Goal: Task Accomplishment & Management: Use online tool/utility

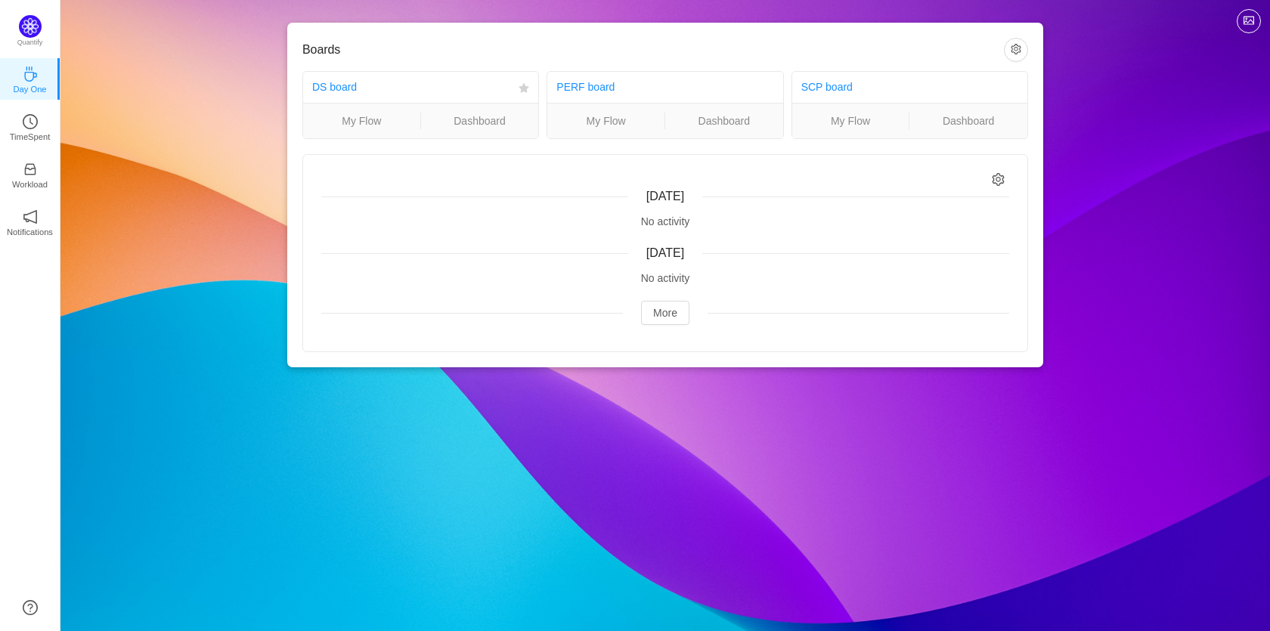
click at [431, 88] on div "DS board" at bounding box center [412, 87] width 200 height 28
click at [378, 127] on link "My Flow" at bounding box center [361, 121] width 117 height 17
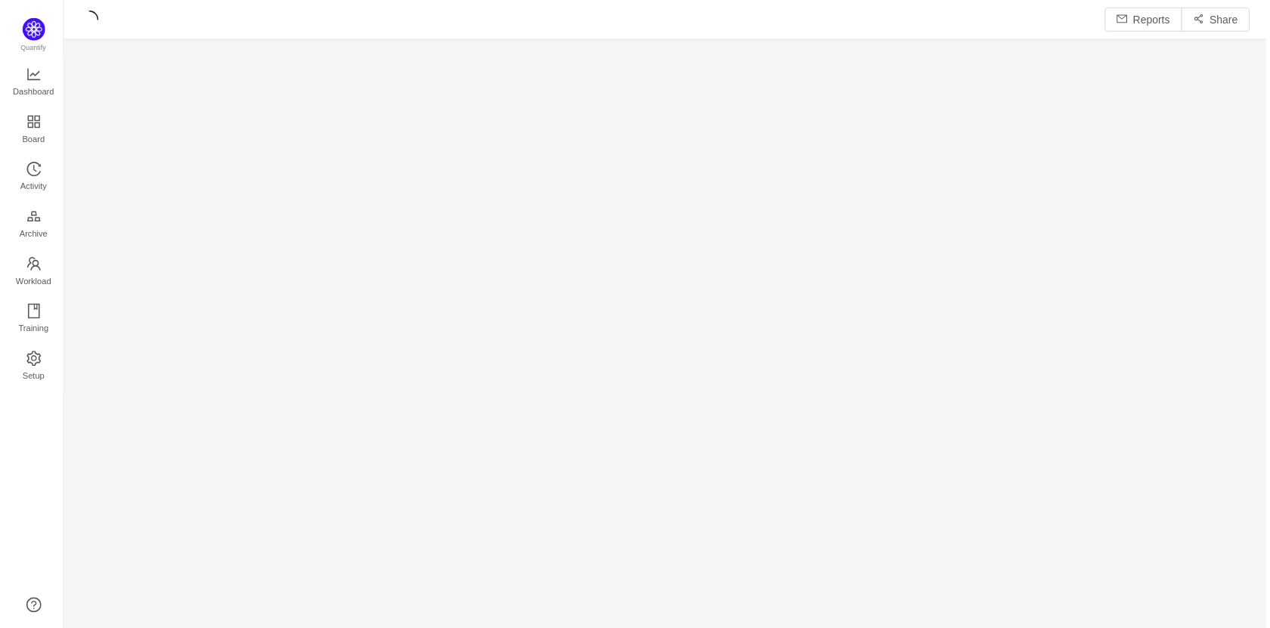
scroll to position [609, 1175]
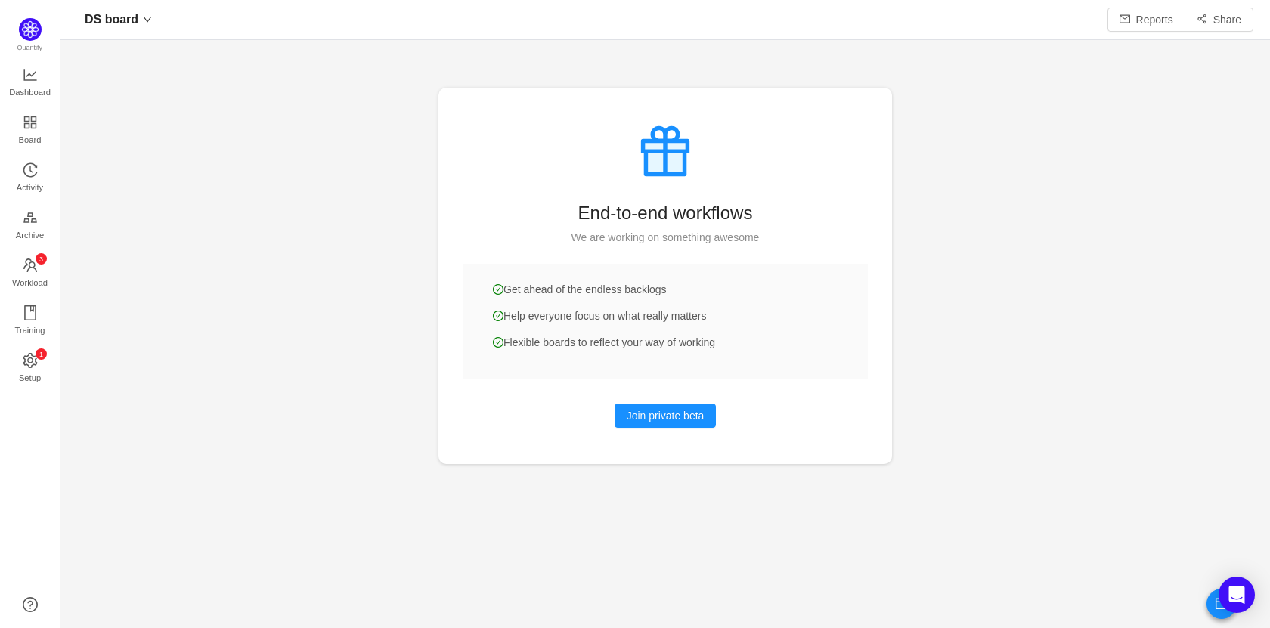
scroll to position [605, 1175]
click at [38, 274] on span "Workload" at bounding box center [30, 283] width 36 height 30
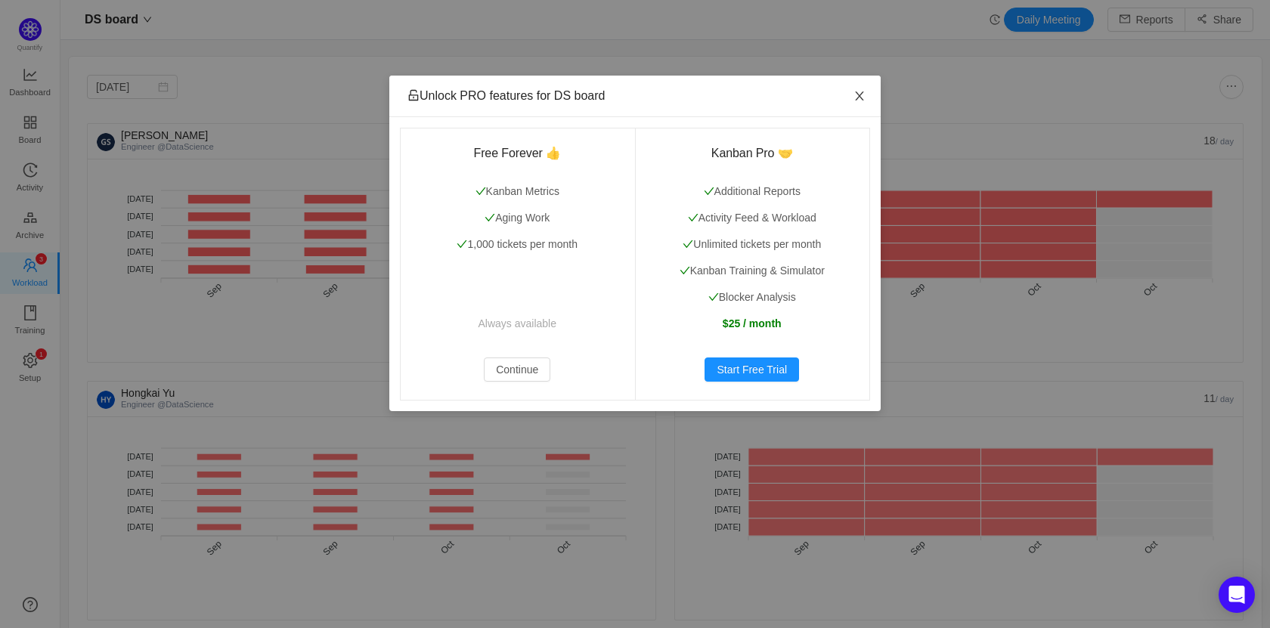
click at [860, 97] on icon "icon: close" at bounding box center [859, 95] width 8 height 9
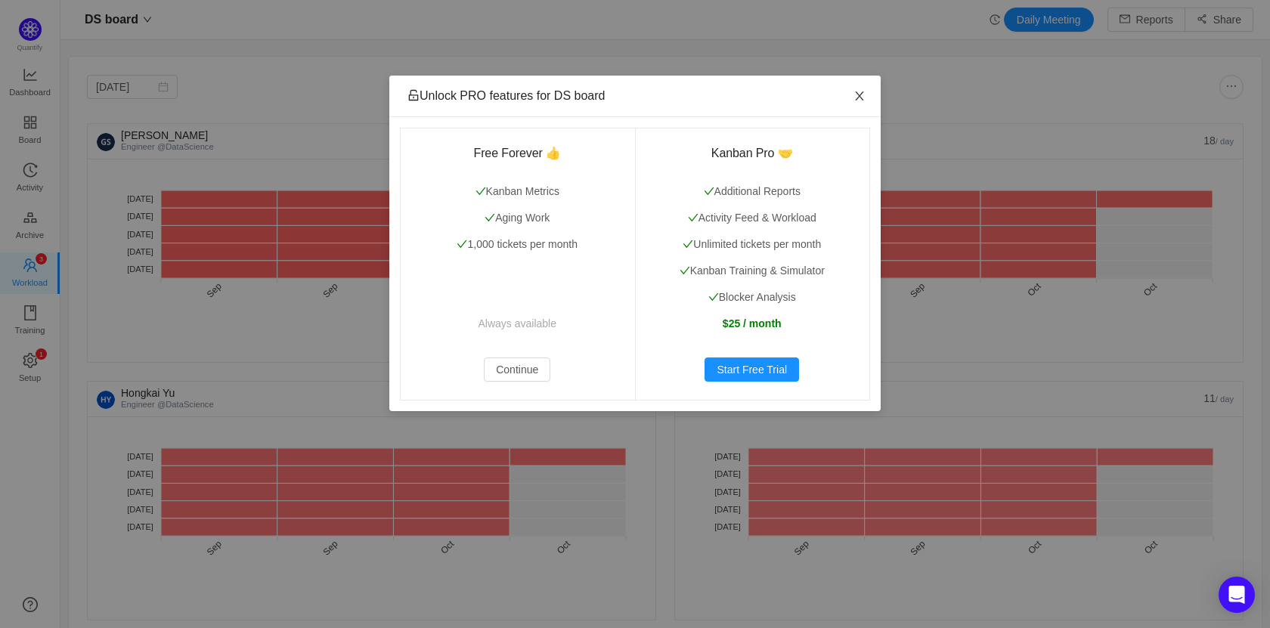
click at [859, 94] on icon "icon: close" at bounding box center [859, 96] width 12 height 12
click at [861, 97] on icon "icon: close" at bounding box center [859, 96] width 12 height 12
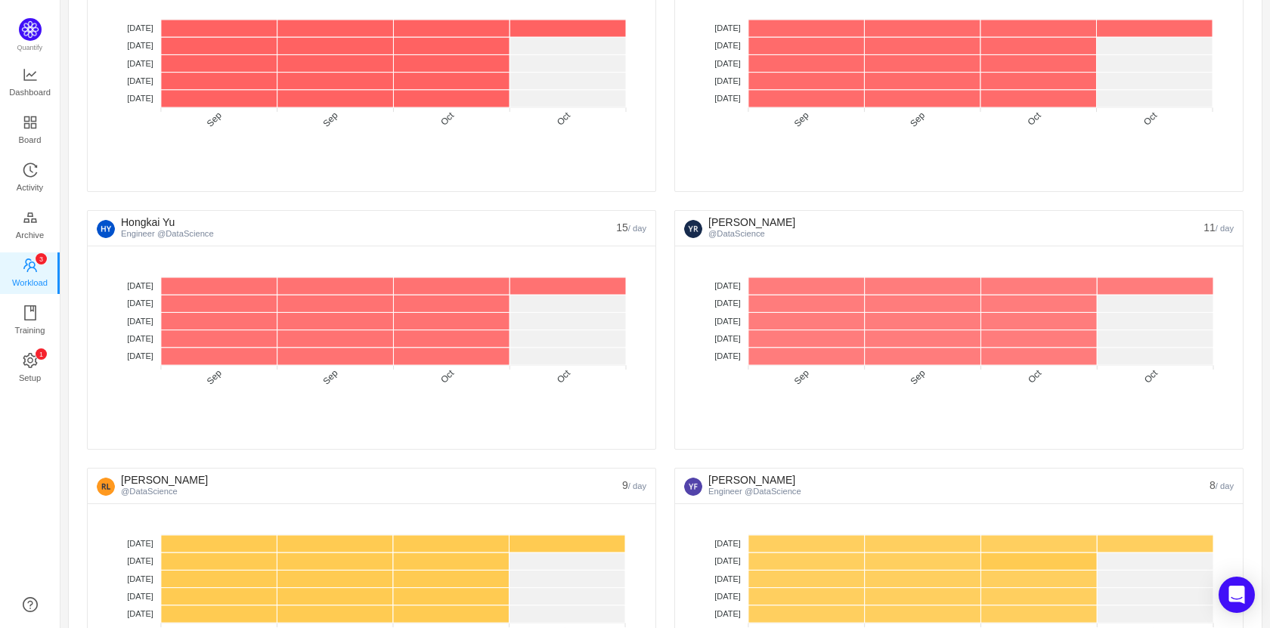
scroll to position [181, 0]
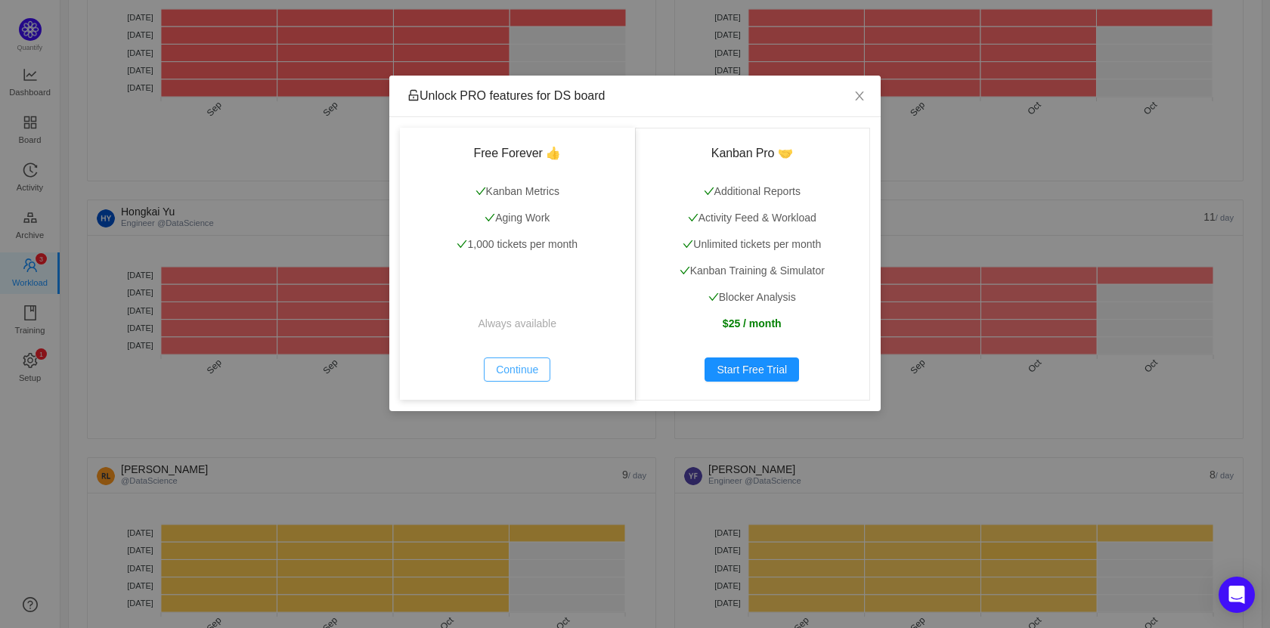
click at [514, 374] on button "Continue" at bounding box center [517, 369] width 67 height 24
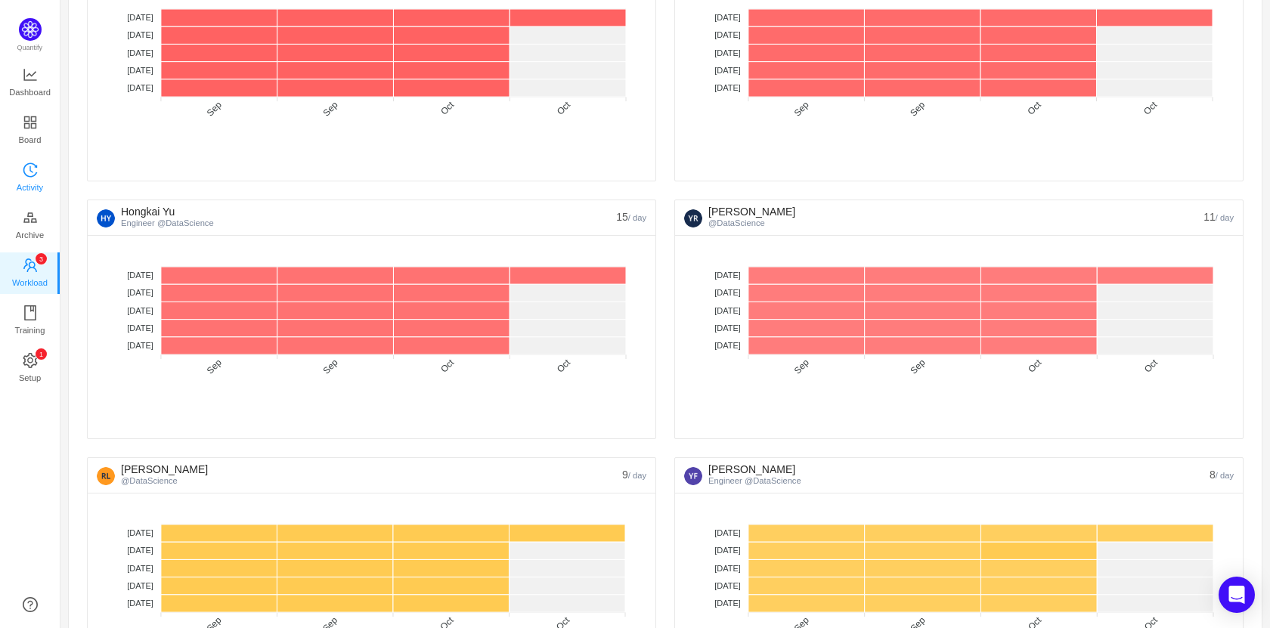
click at [39, 187] on span "Activity" at bounding box center [30, 187] width 26 height 30
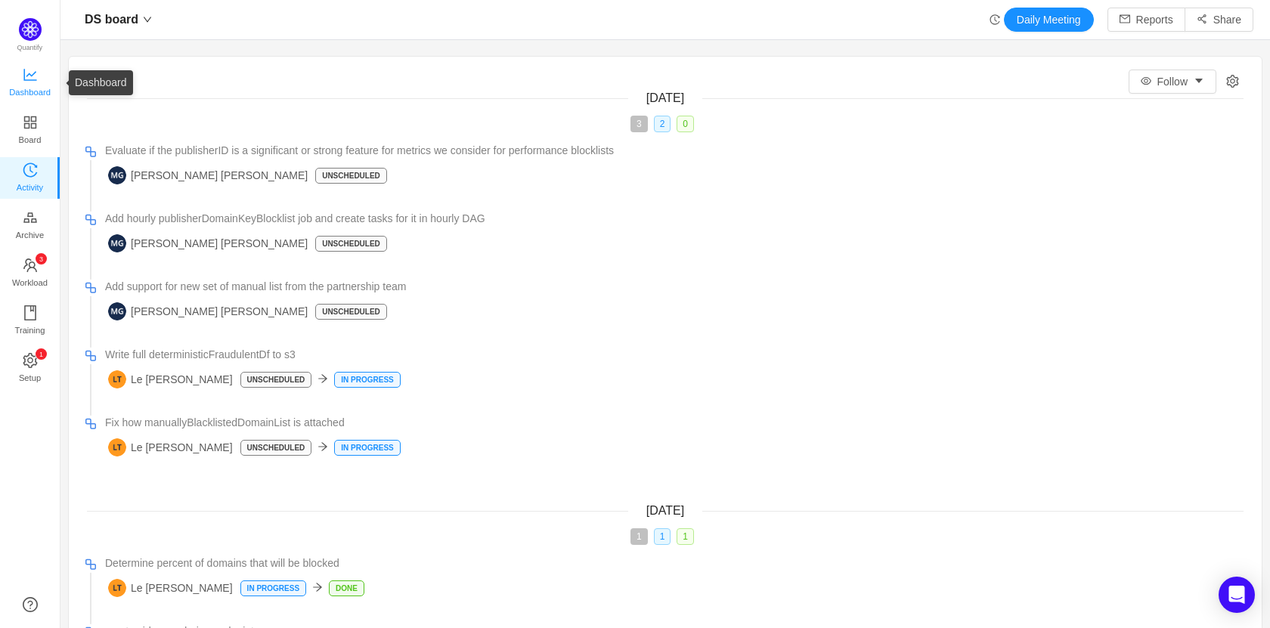
click at [16, 90] on span "Dashboard" at bounding box center [30, 92] width 42 height 30
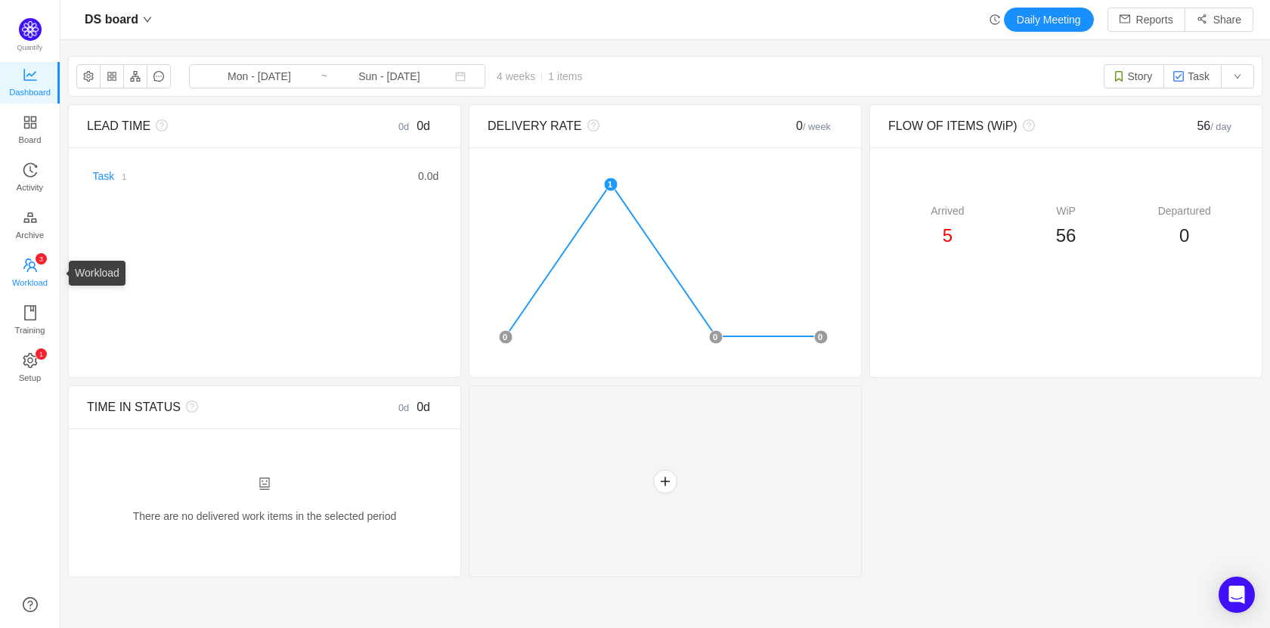
click at [36, 274] on span "Workload" at bounding box center [30, 283] width 36 height 30
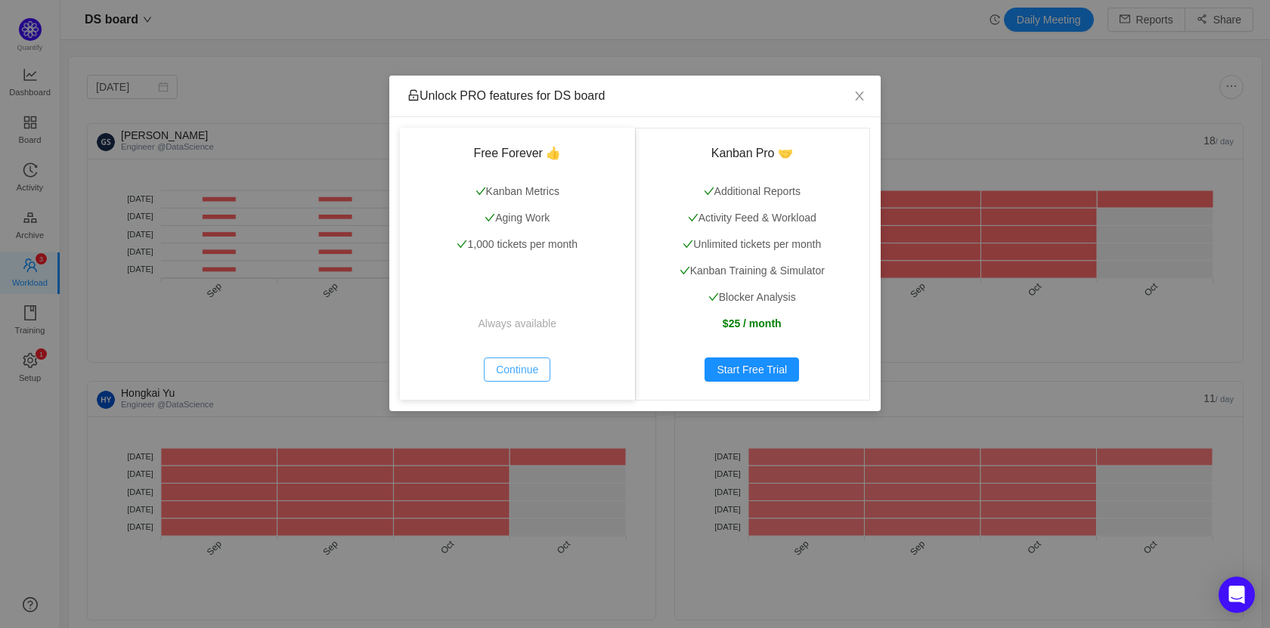
click at [531, 370] on button "Continue" at bounding box center [517, 369] width 67 height 24
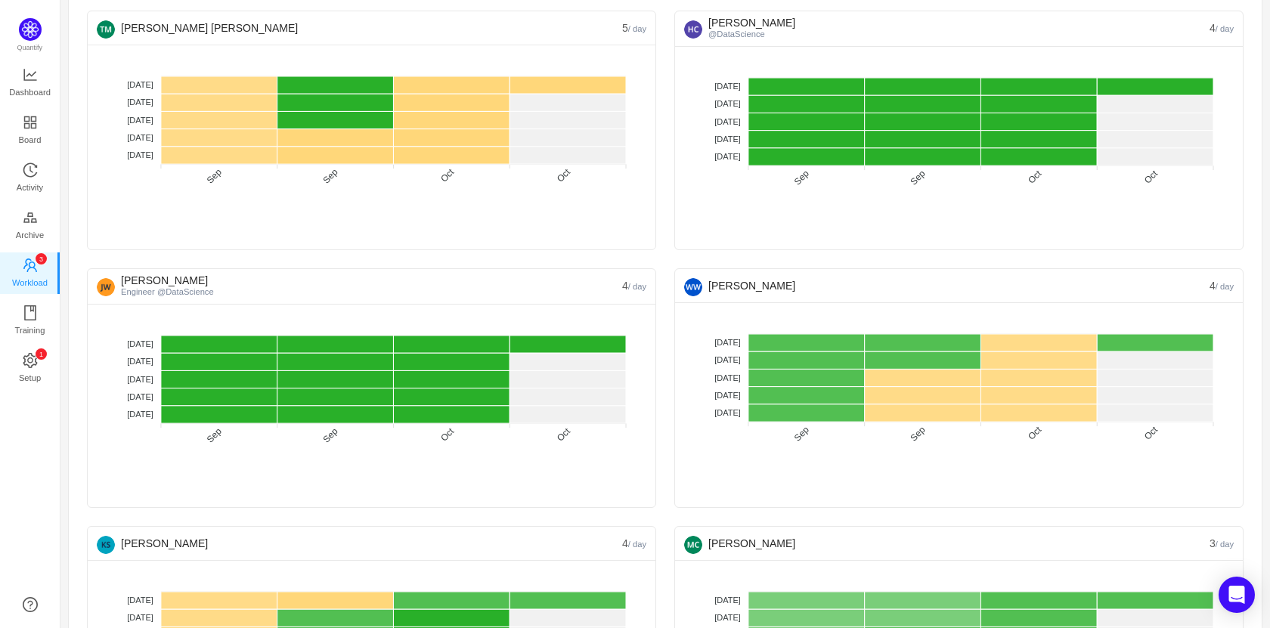
scroll to position [1148, 0]
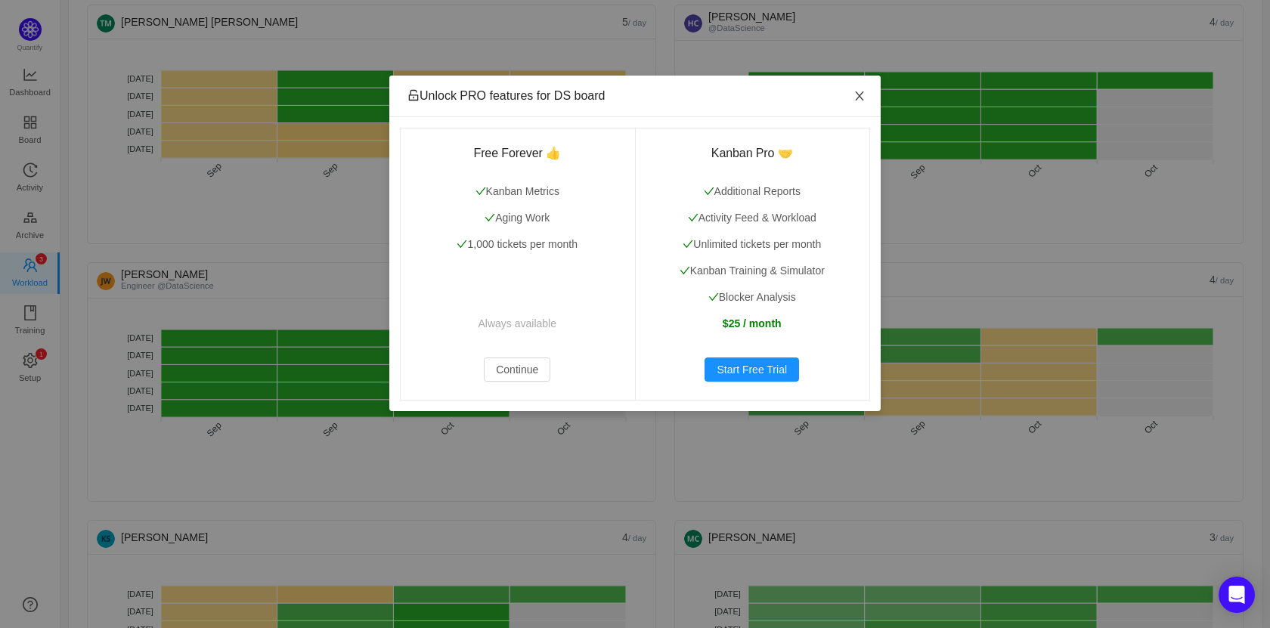
click at [862, 95] on icon "icon: close" at bounding box center [859, 96] width 12 height 12
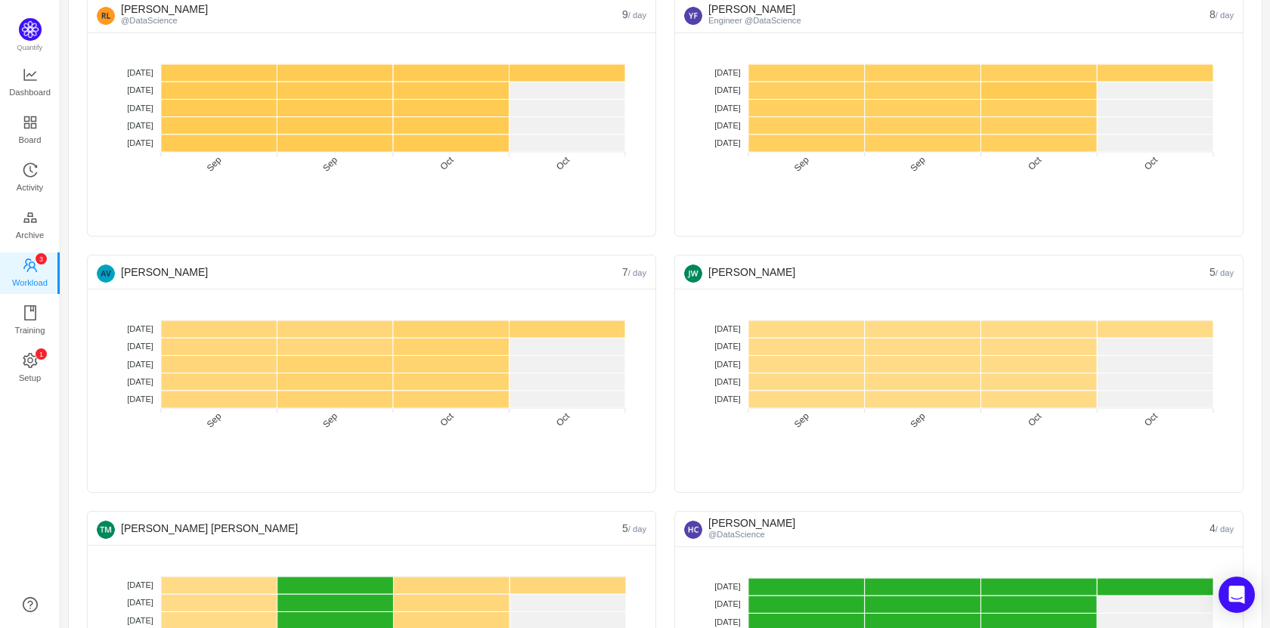
scroll to position [519, 0]
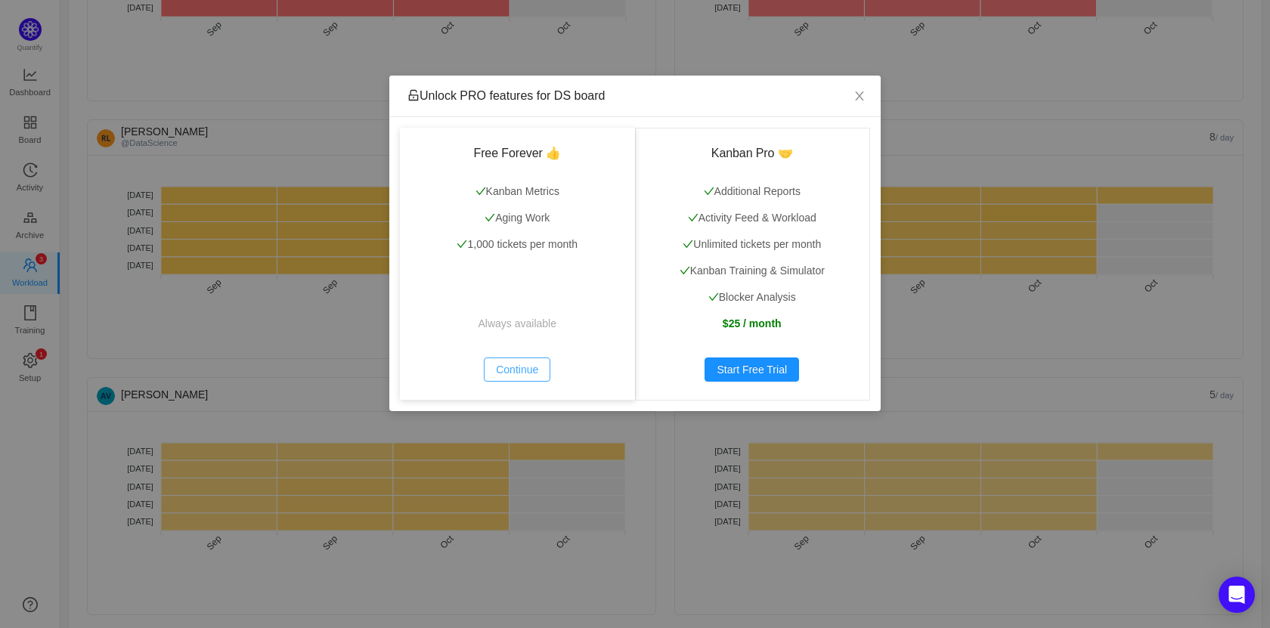
click at [517, 371] on button "Continue" at bounding box center [517, 369] width 67 height 24
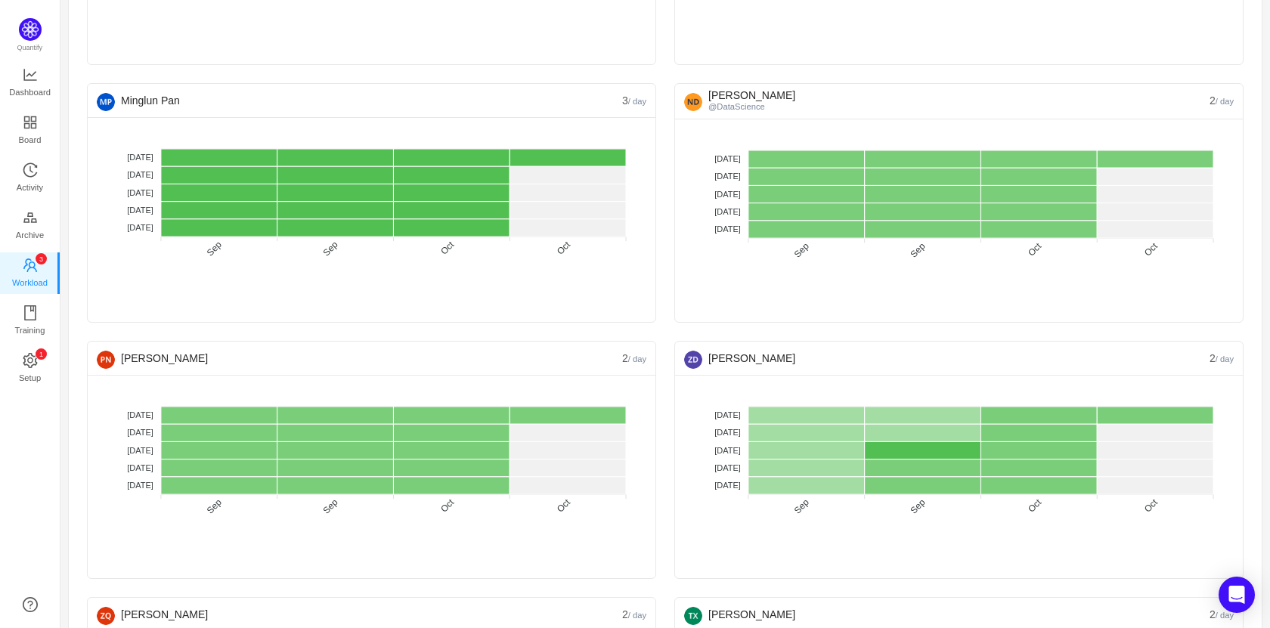
scroll to position [1890, 0]
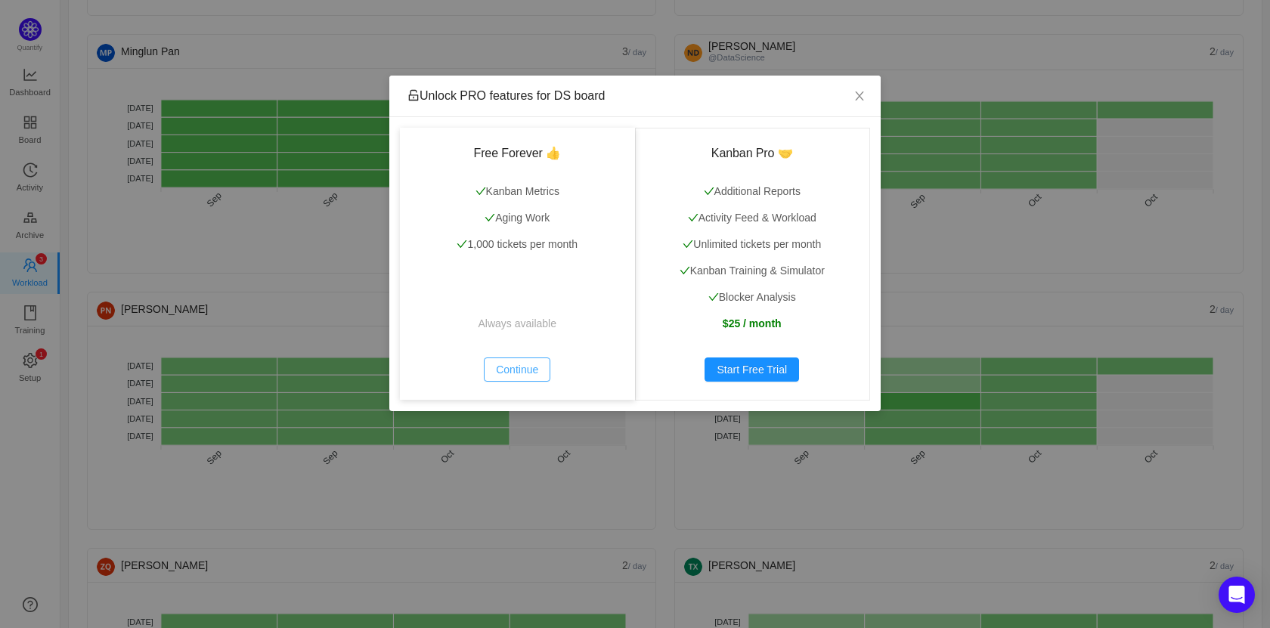
click at [518, 364] on button "Continue" at bounding box center [517, 369] width 67 height 24
click at [528, 372] on button "Continue" at bounding box center [517, 369] width 67 height 24
click at [522, 370] on button "Continue" at bounding box center [517, 369] width 67 height 24
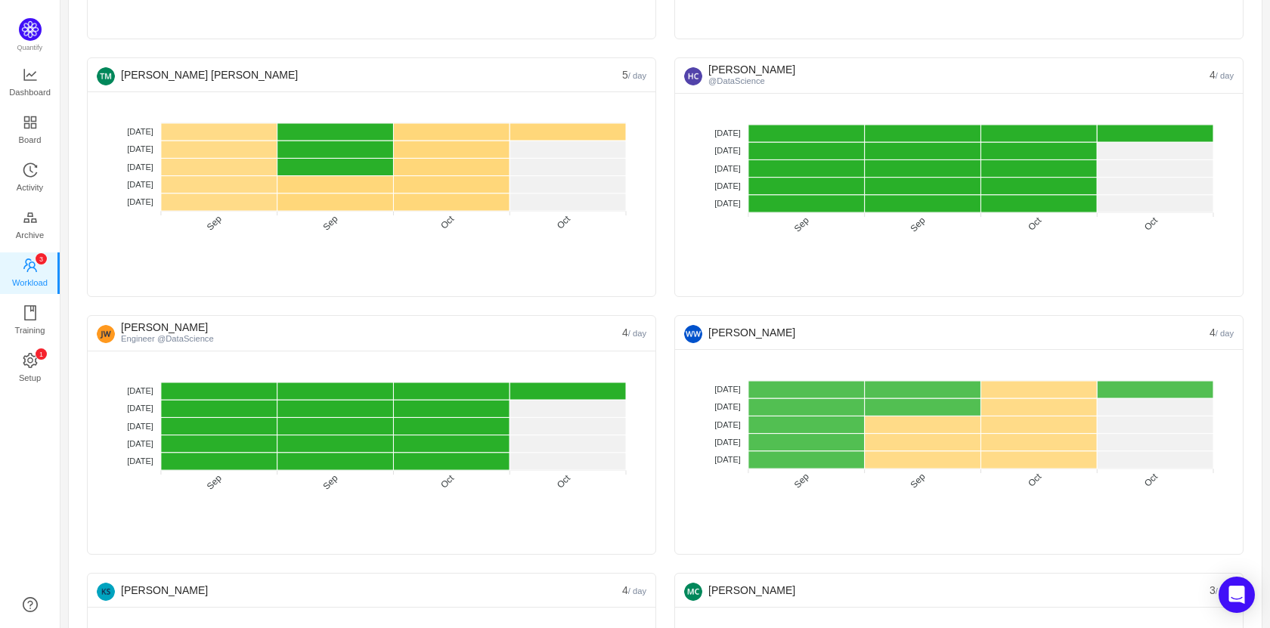
scroll to position [1045, 0]
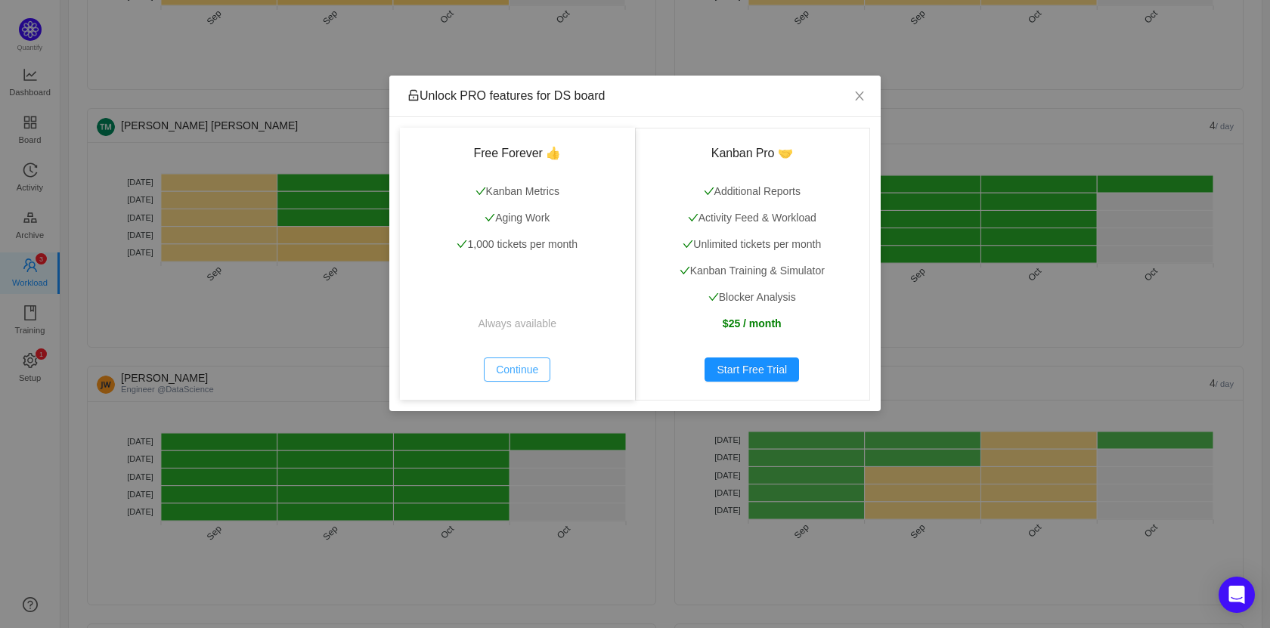
click at [526, 373] on button "Continue" at bounding box center [517, 369] width 67 height 24
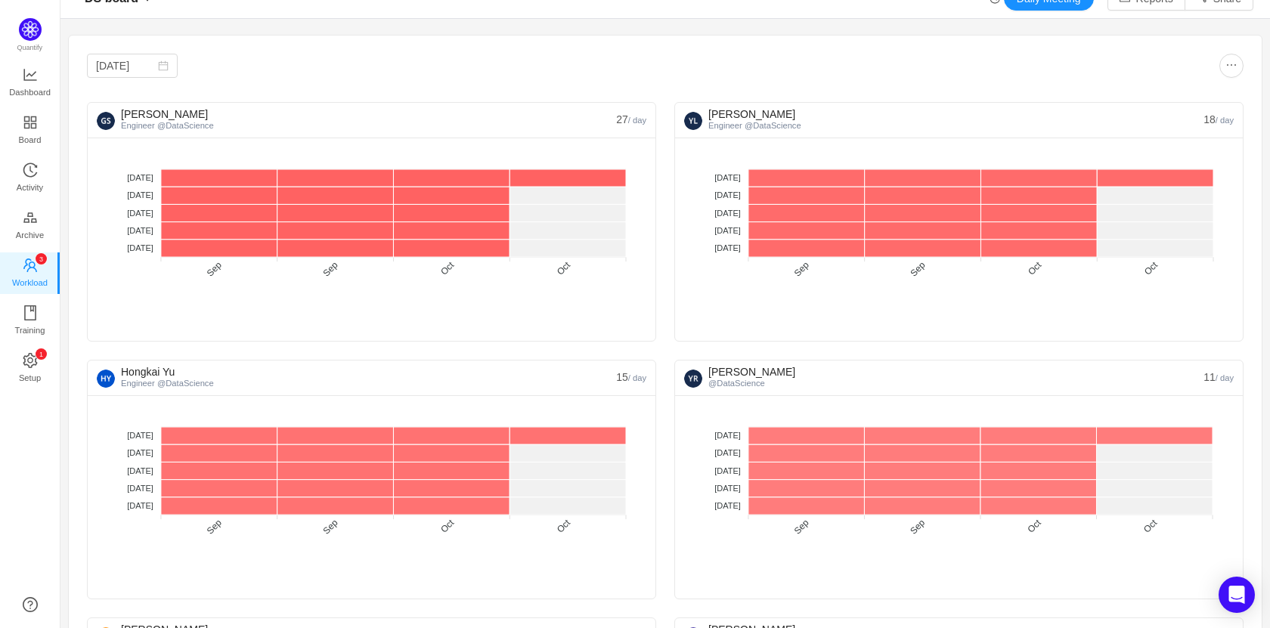
scroll to position [19, 0]
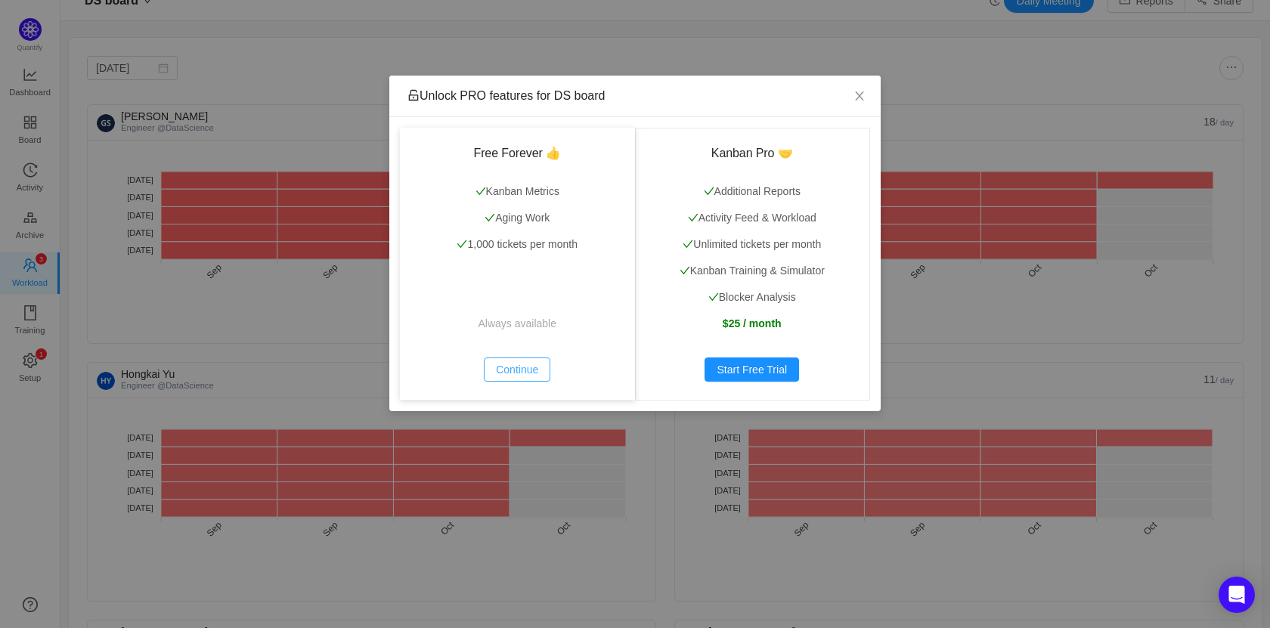
click at [524, 370] on button "Continue" at bounding box center [517, 369] width 67 height 24
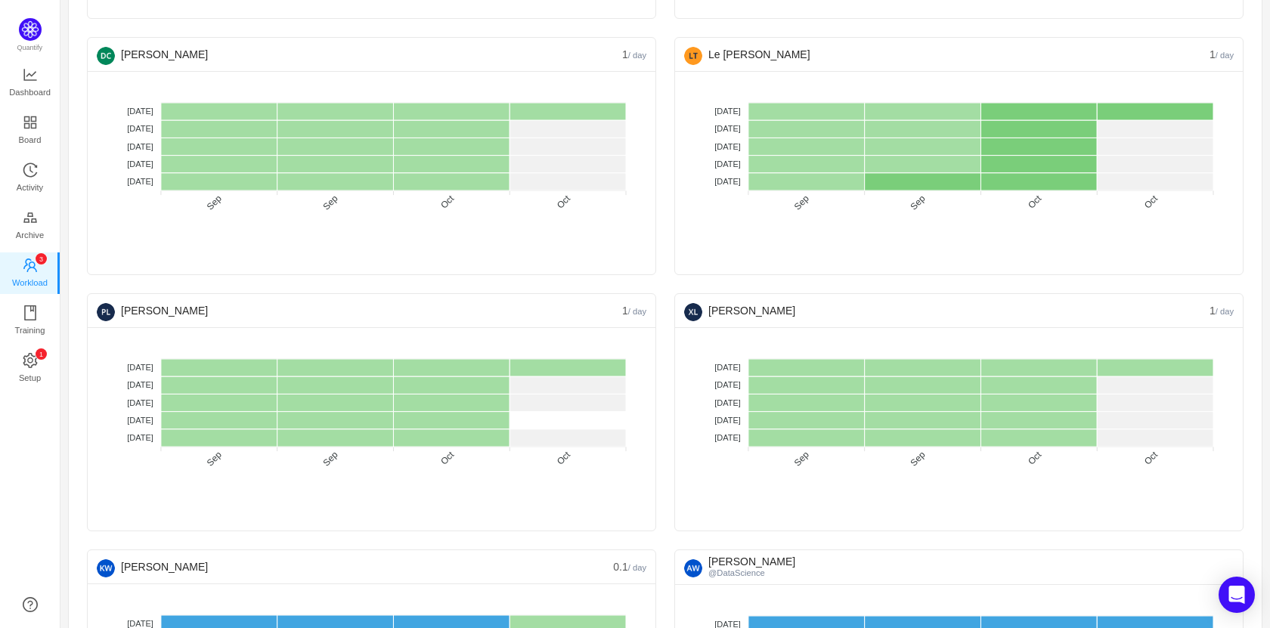
scroll to position [3616, 0]
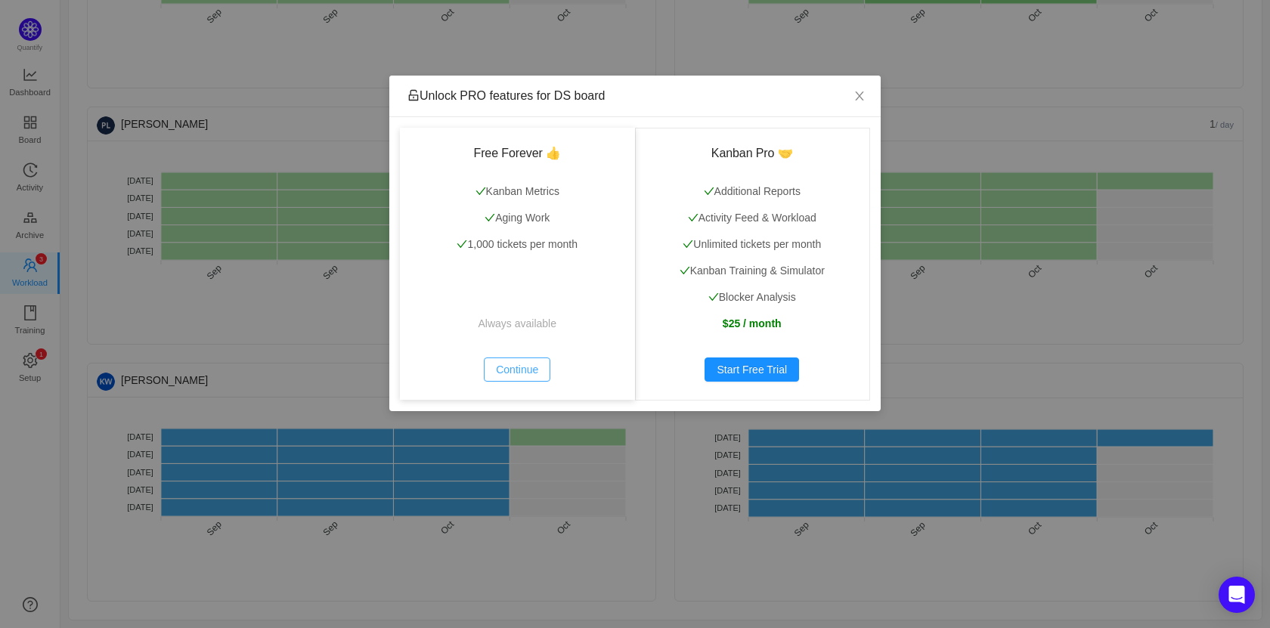
click at [516, 370] on button "Continue" at bounding box center [517, 369] width 67 height 24
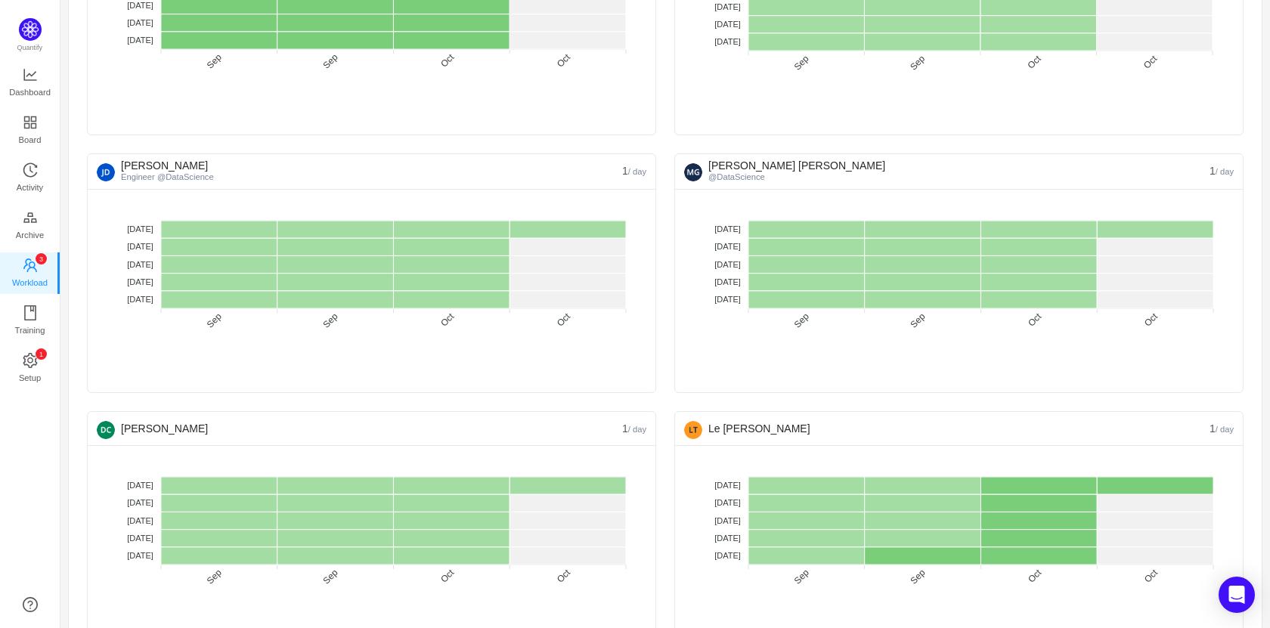
scroll to position [2072, 0]
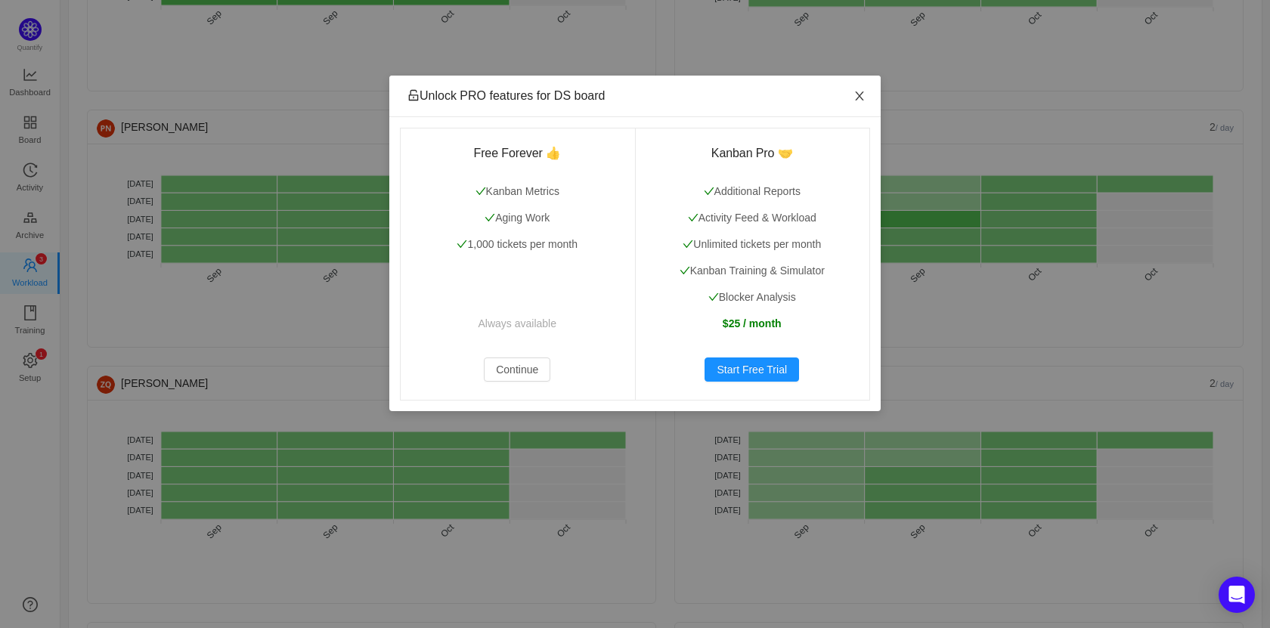
click at [859, 94] on icon "icon: close" at bounding box center [859, 96] width 12 height 12
click at [859, 99] on icon "icon: close" at bounding box center [859, 96] width 12 height 12
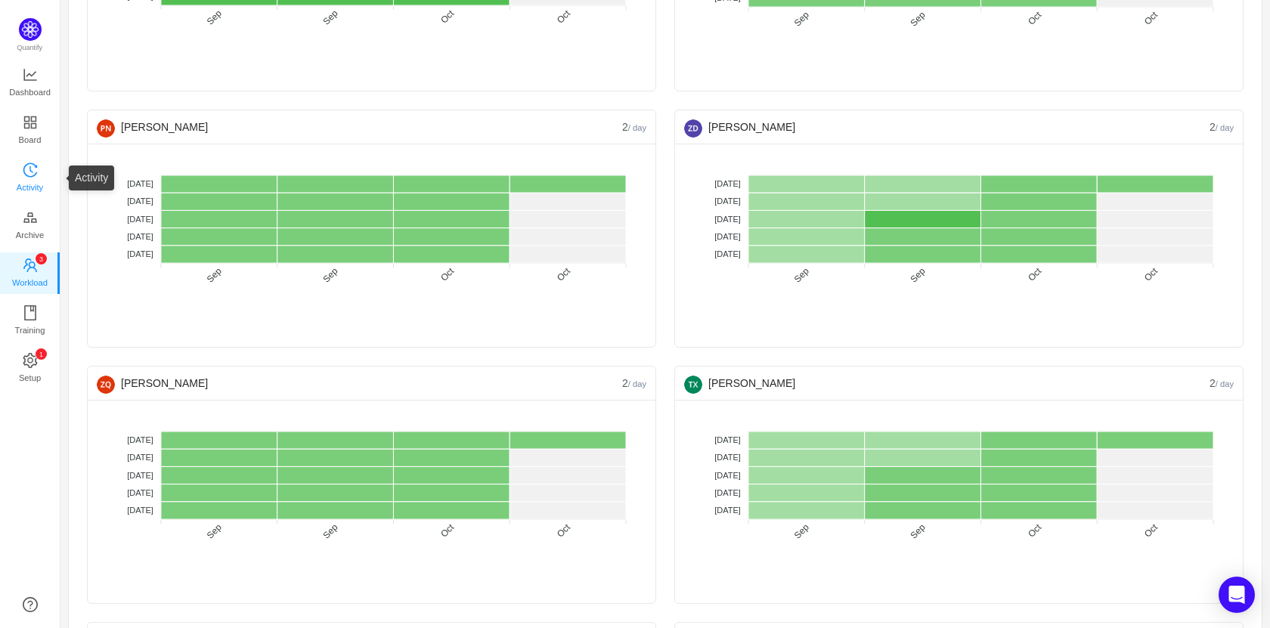
click at [38, 174] on span "Activity" at bounding box center [30, 187] width 26 height 30
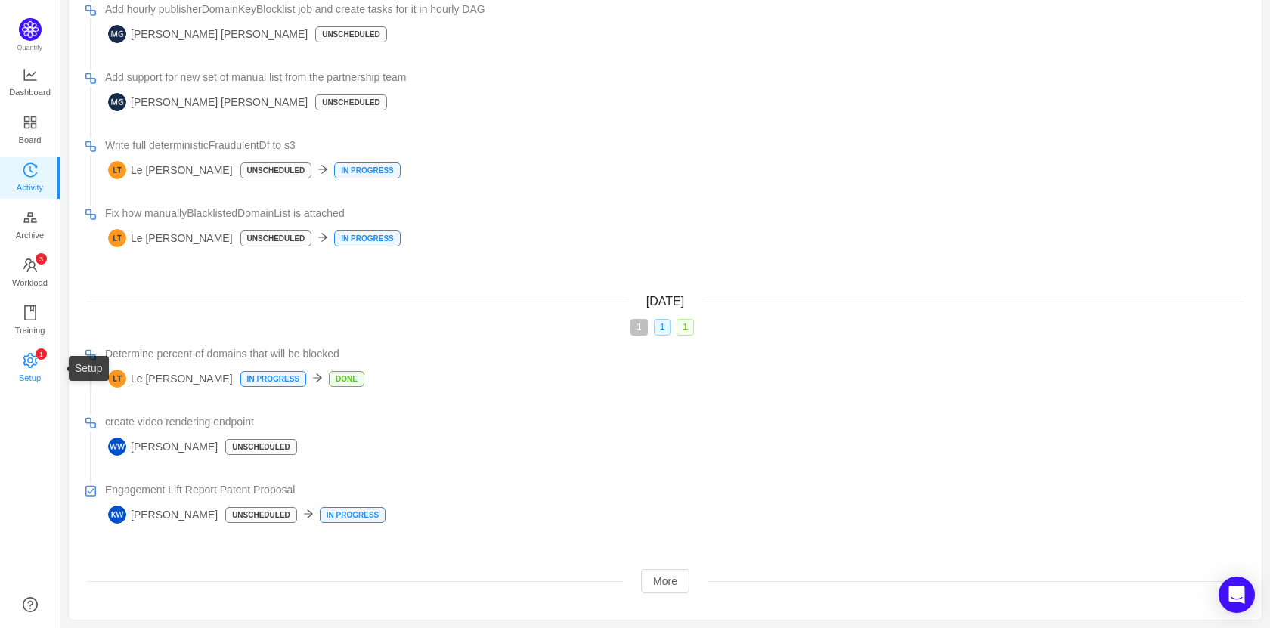
click at [34, 369] on span "Setup" at bounding box center [30, 378] width 22 height 30
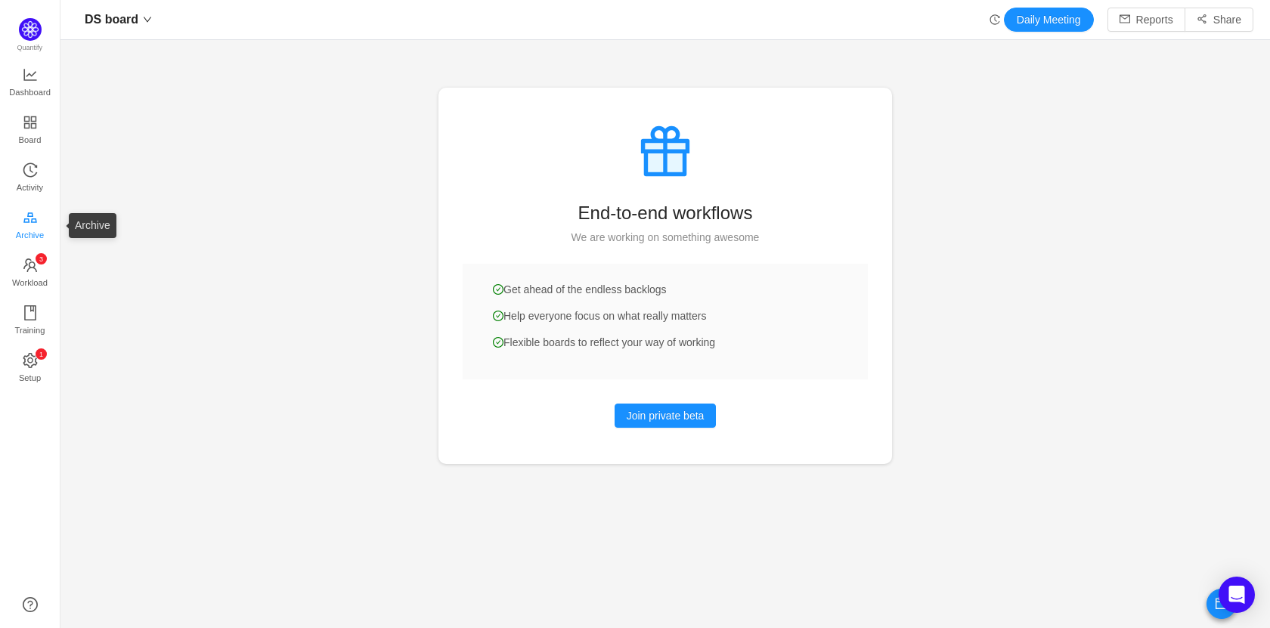
click at [36, 228] on span "Archive" at bounding box center [30, 235] width 28 height 30
click at [29, 218] on icon "icon: gold" at bounding box center [30, 217] width 15 height 15
click at [31, 179] on span "Activity" at bounding box center [30, 187] width 26 height 30
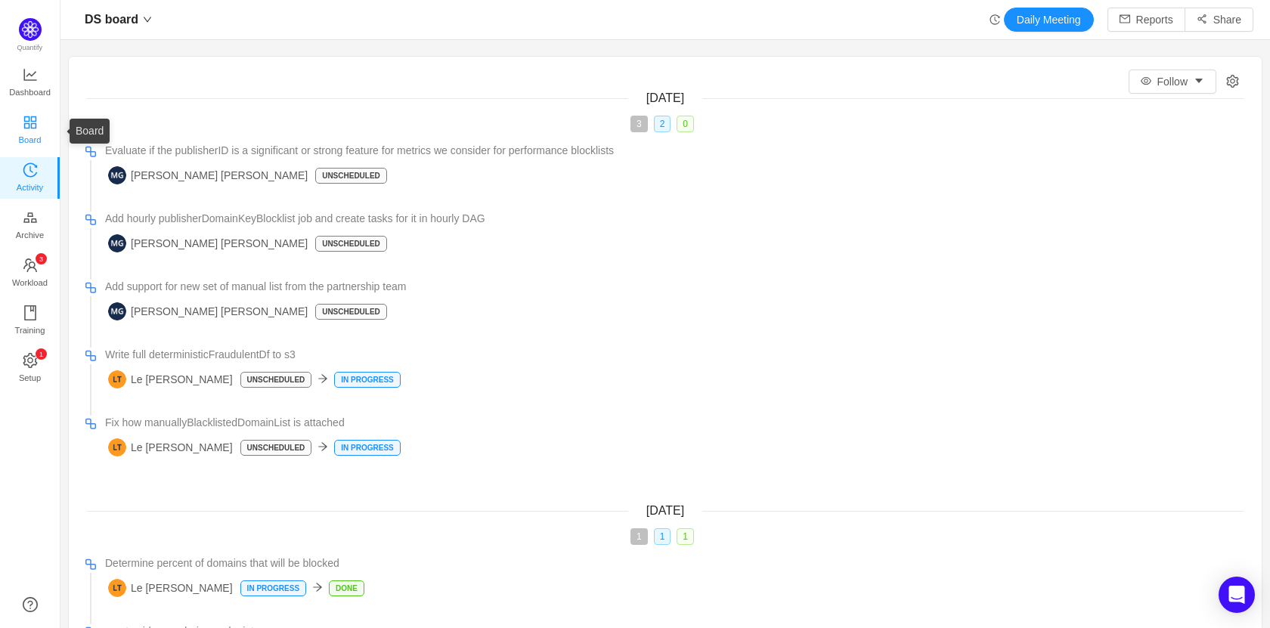
click at [32, 125] on span "Board" at bounding box center [30, 140] width 23 height 30
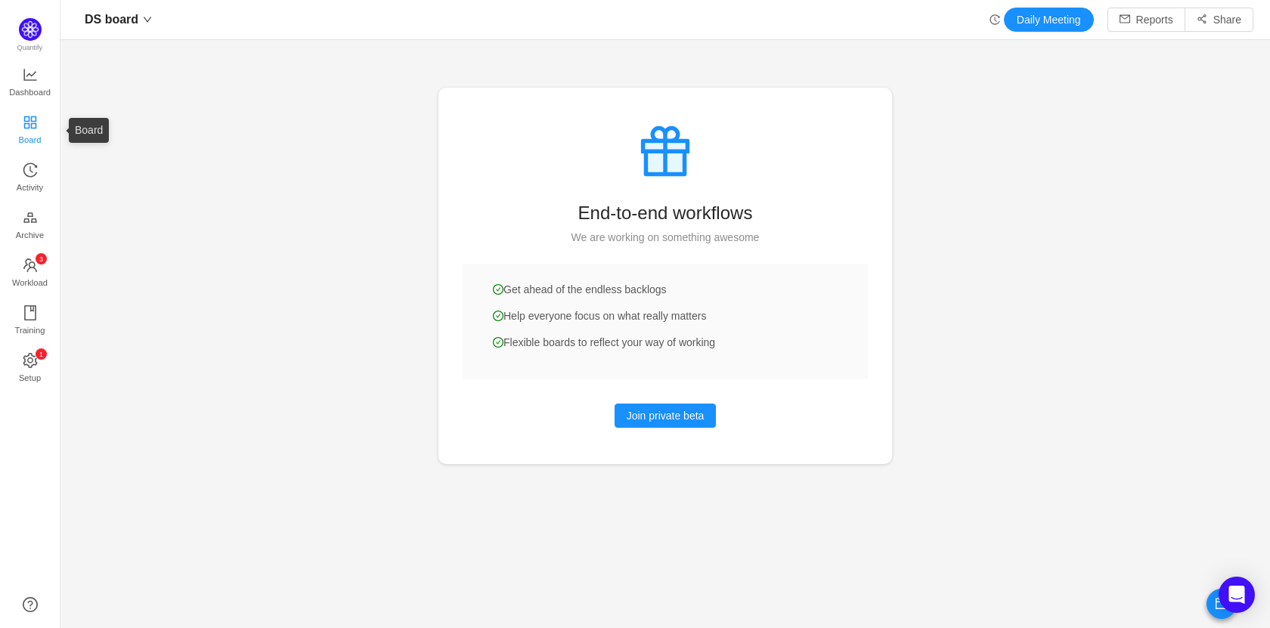
click at [29, 125] on span "Board" at bounding box center [30, 140] width 23 height 30
click at [29, 33] on img at bounding box center [30, 29] width 23 height 23
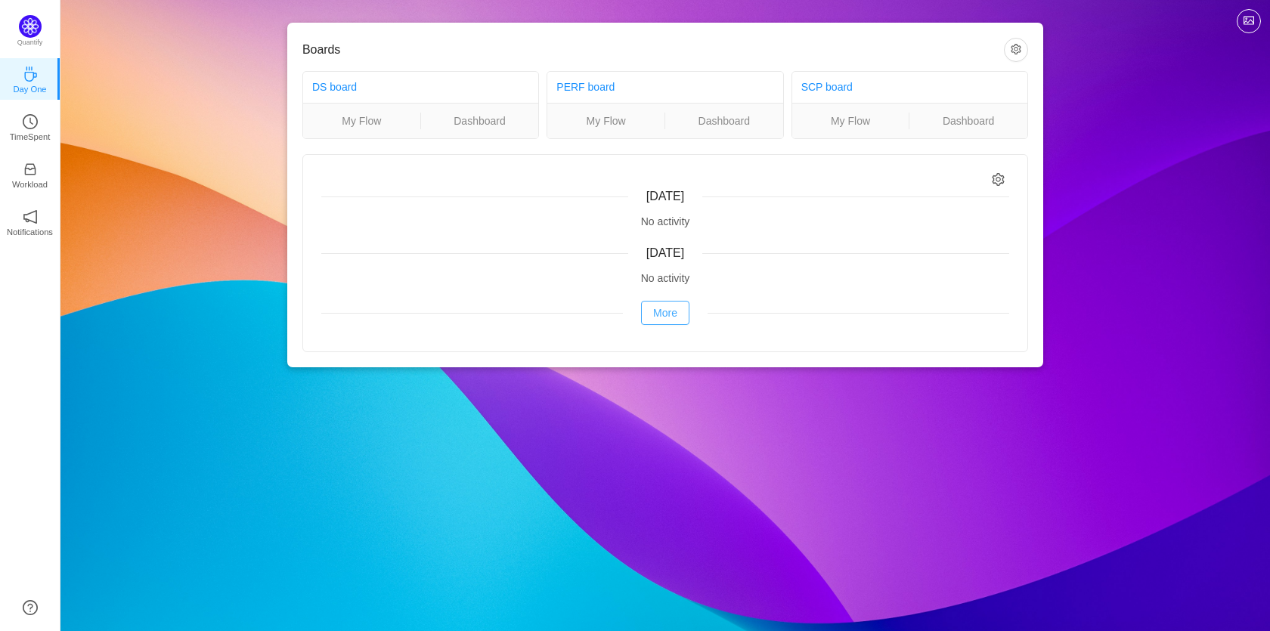
click at [675, 316] on button "More" at bounding box center [665, 313] width 48 height 24
click at [34, 131] on p "TimeSpent" at bounding box center [30, 137] width 41 height 14
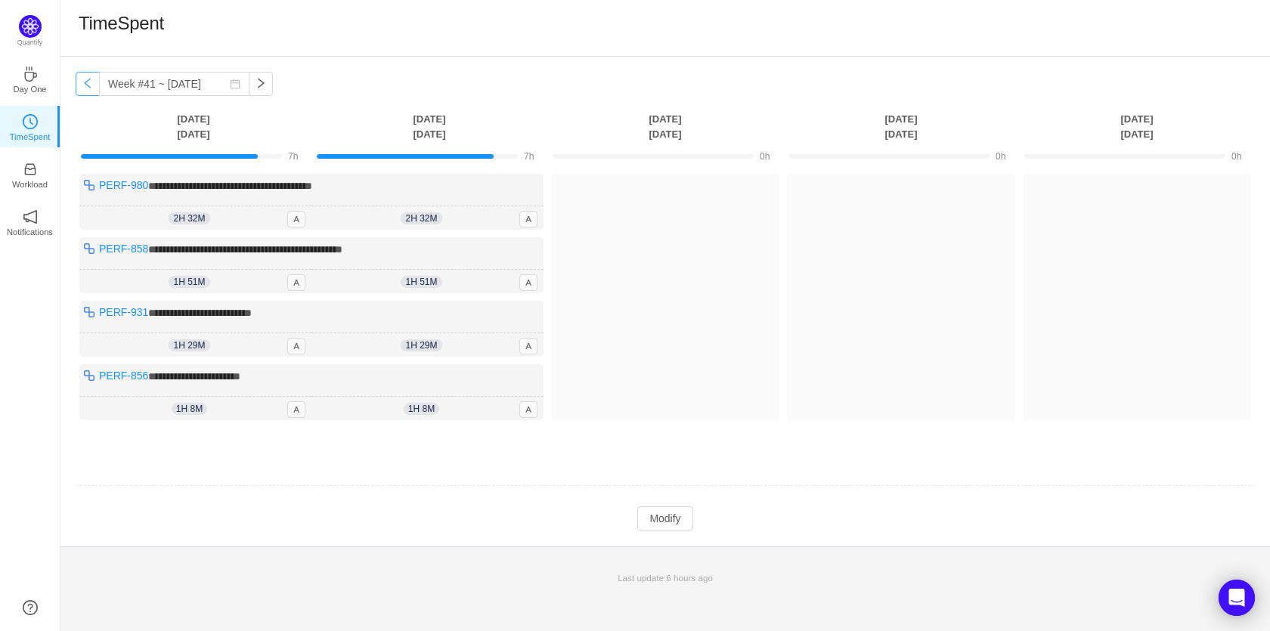
click at [82, 82] on button "button" at bounding box center [88, 84] width 24 height 24
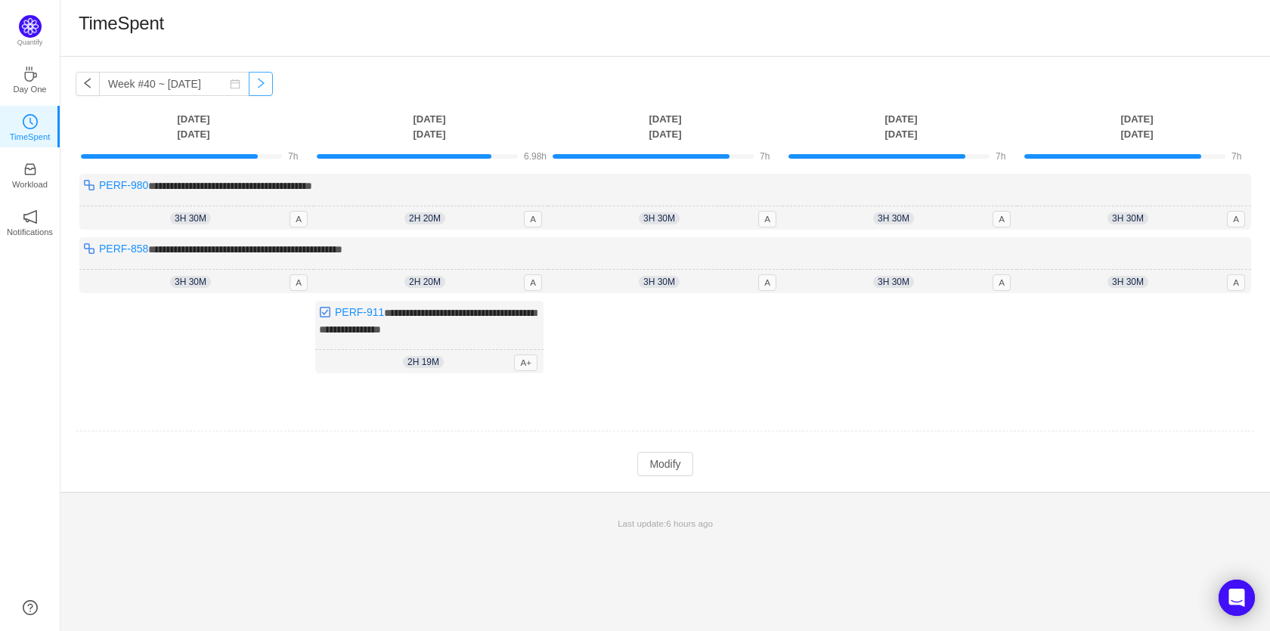
click at [249, 85] on button "button" at bounding box center [261, 84] width 24 height 24
type input "Week #41 ~ Oct 06"
